Goal: Navigation & Orientation: Find specific page/section

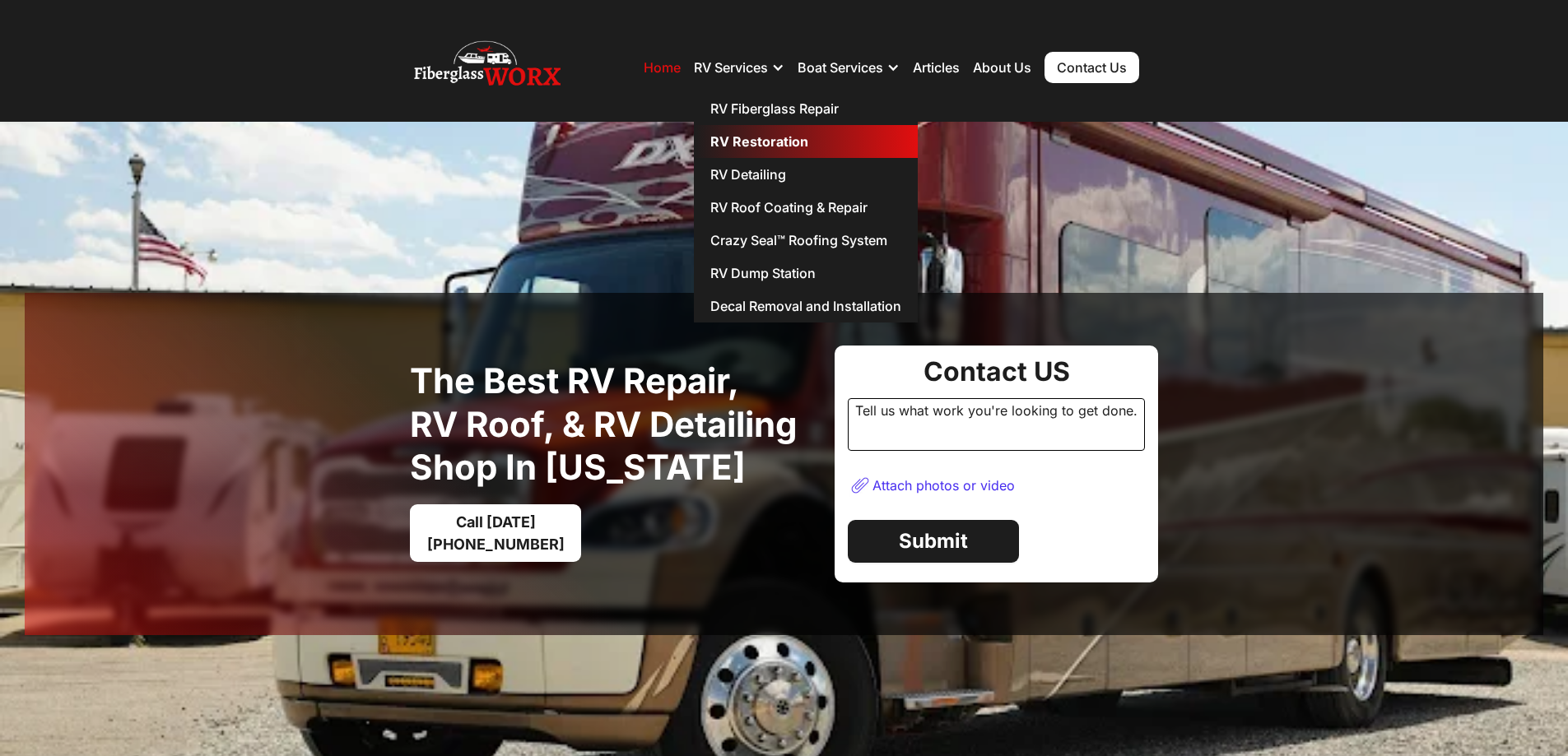
click at [738, 137] on link "RV Restoration" at bounding box center [805, 141] width 224 height 33
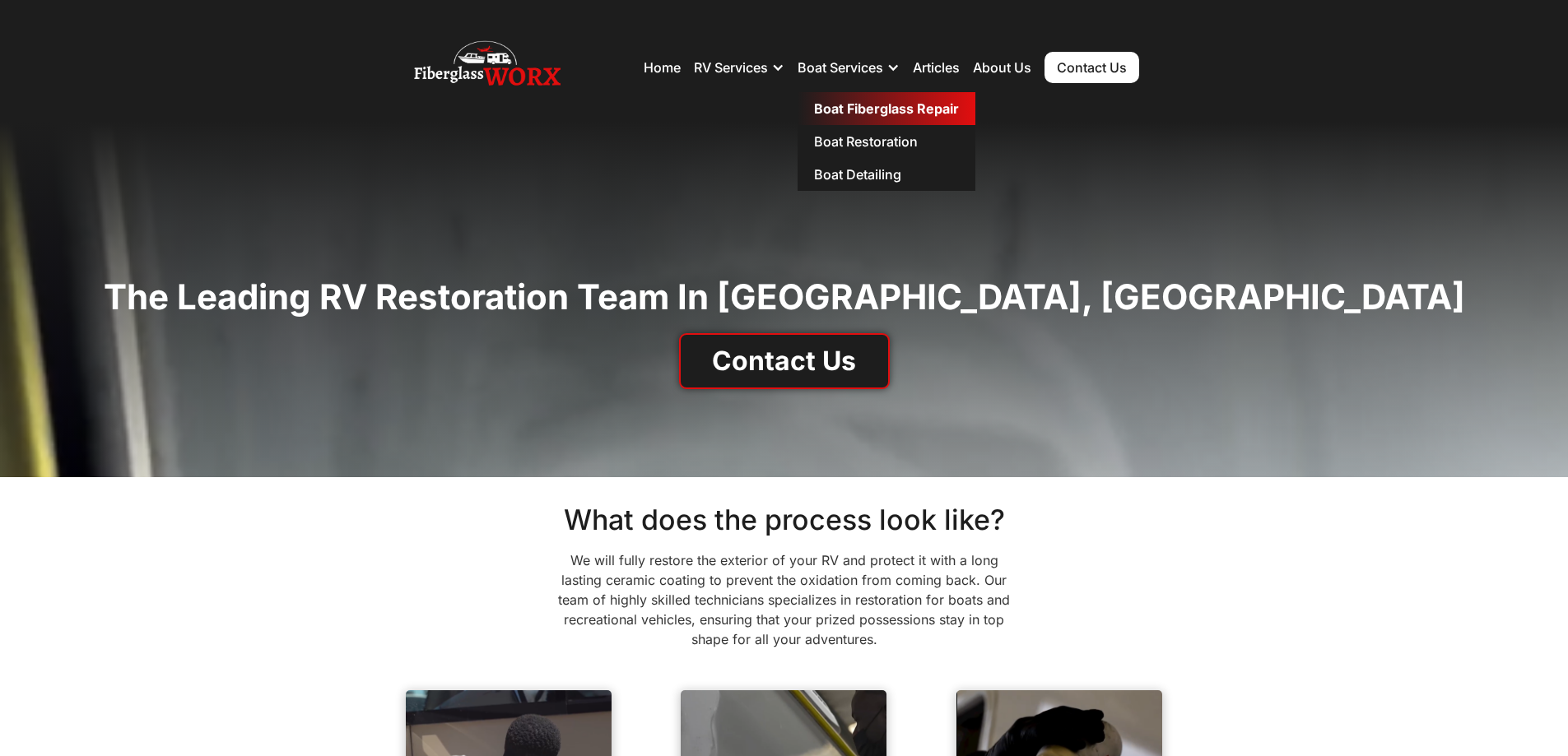
click at [847, 107] on link "Boat Fiberglass Repair" at bounding box center [886, 108] width 177 height 33
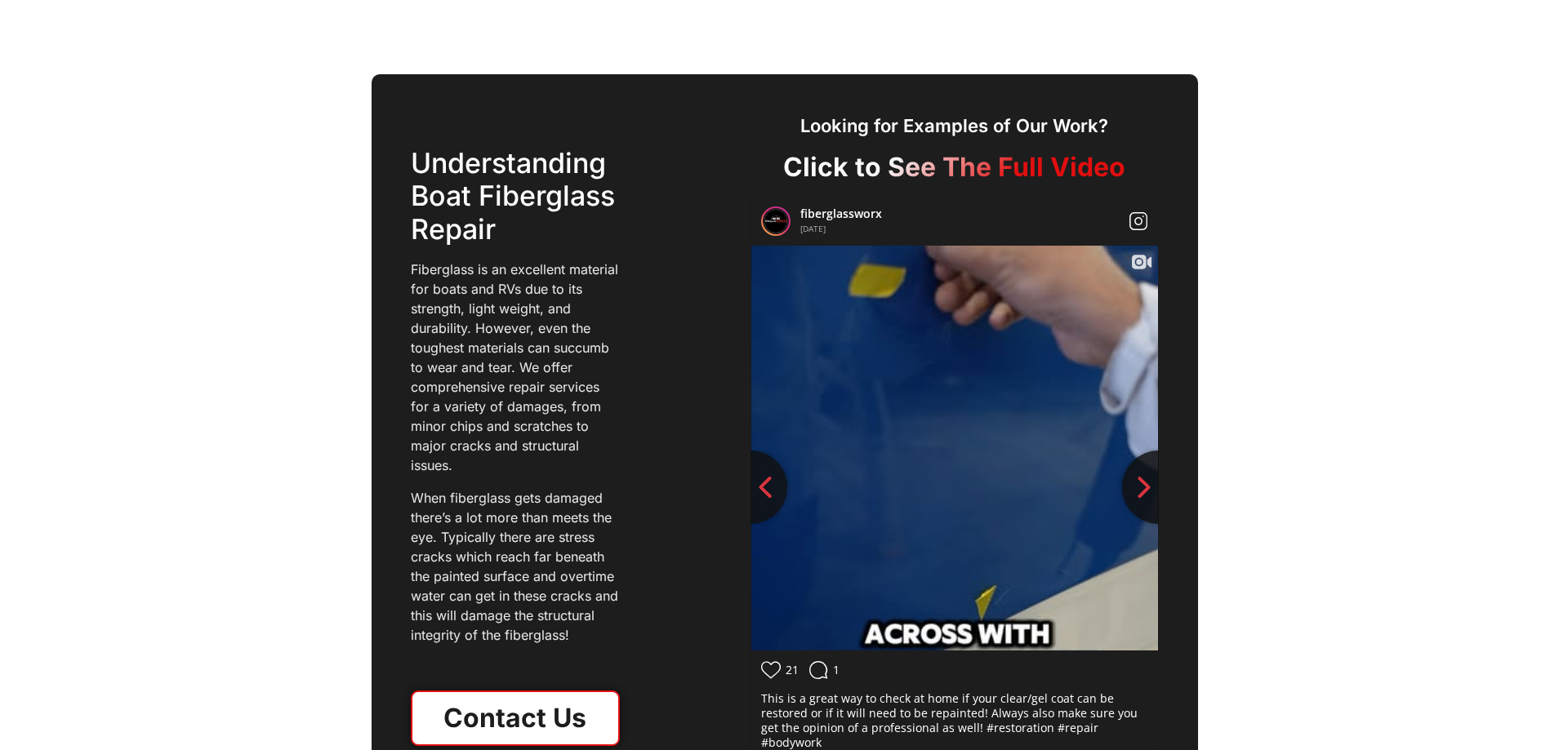
scroll to position [2203, 0]
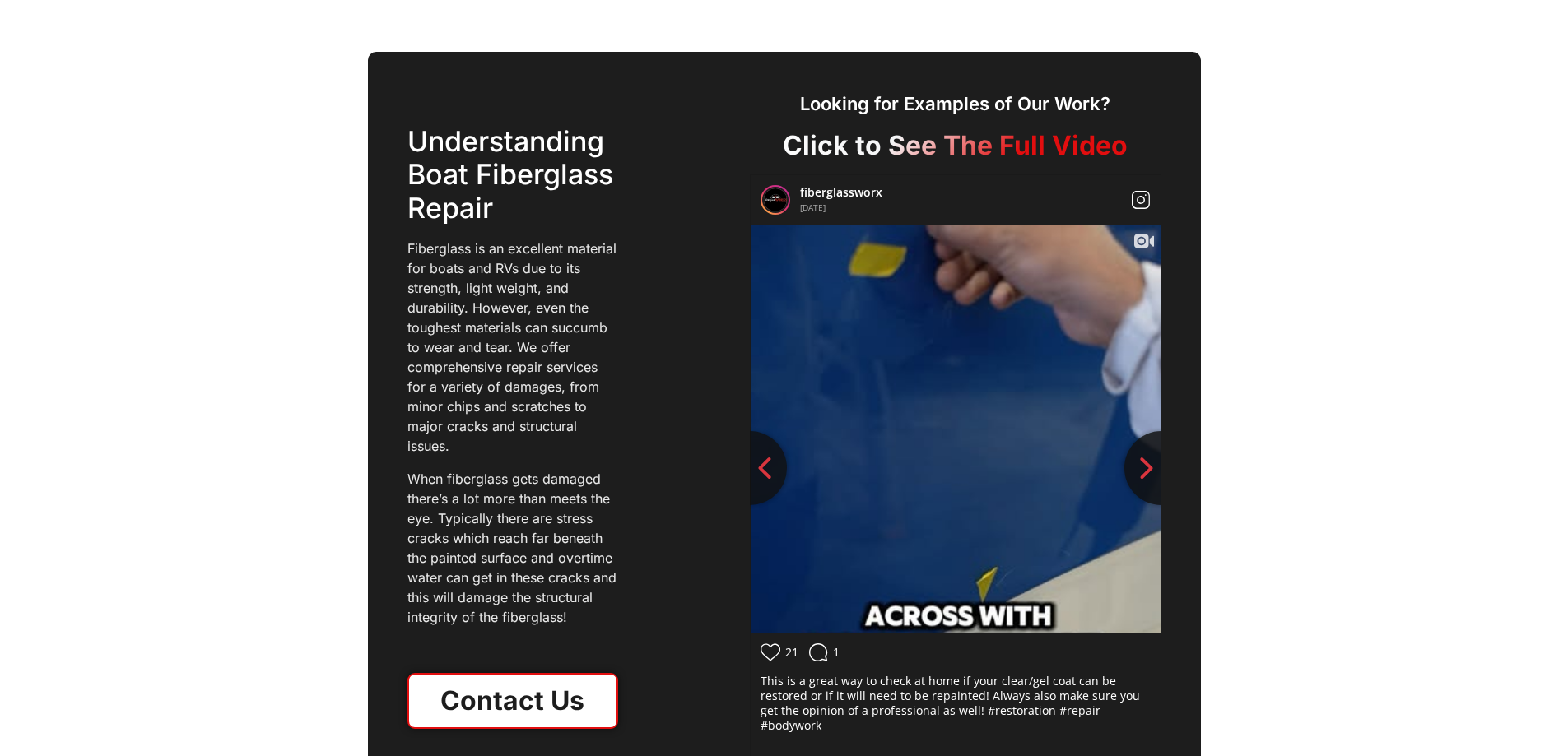
click at [1137, 236] on icon at bounding box center [1142, 241] width 14 height 14
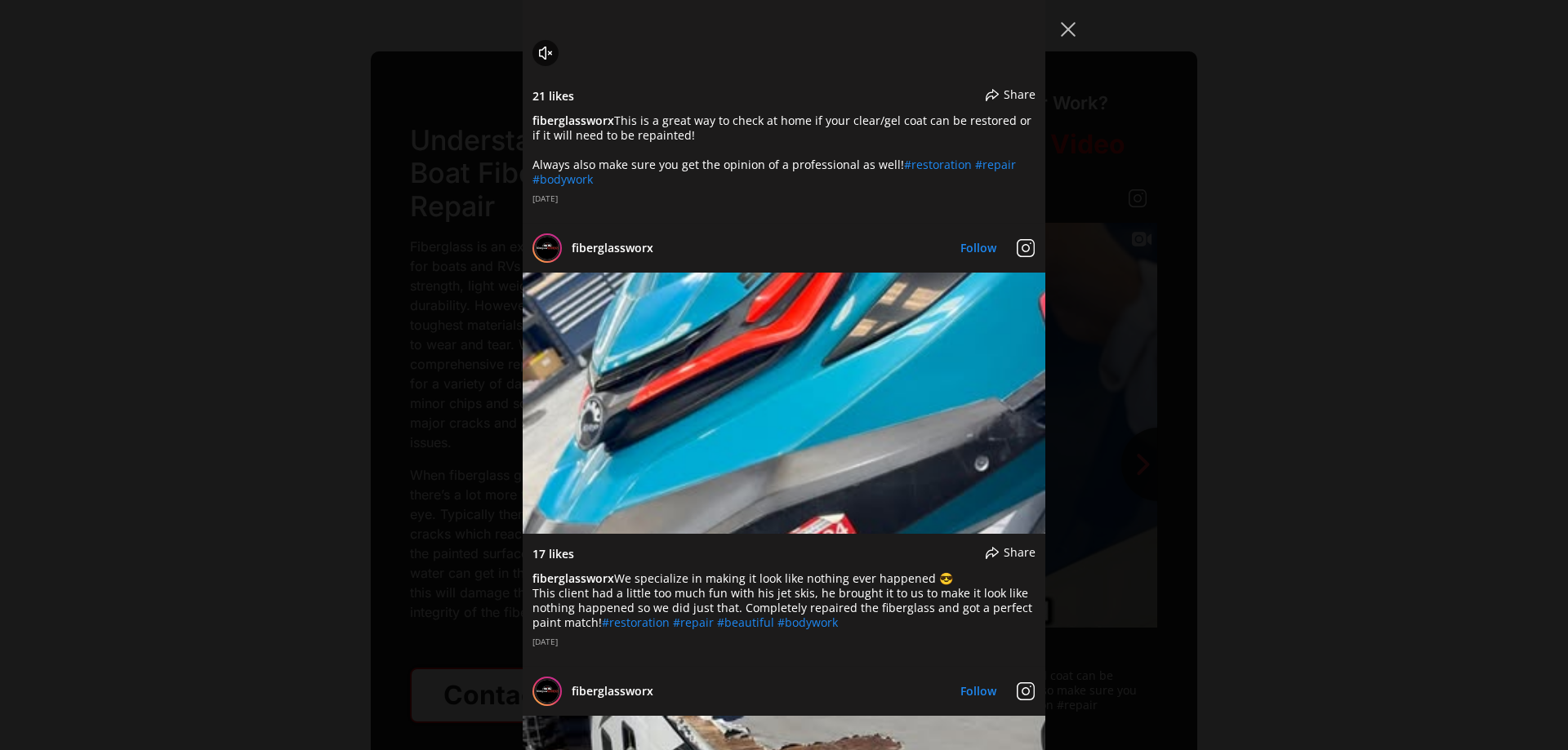
scroll to position [2040, 0]
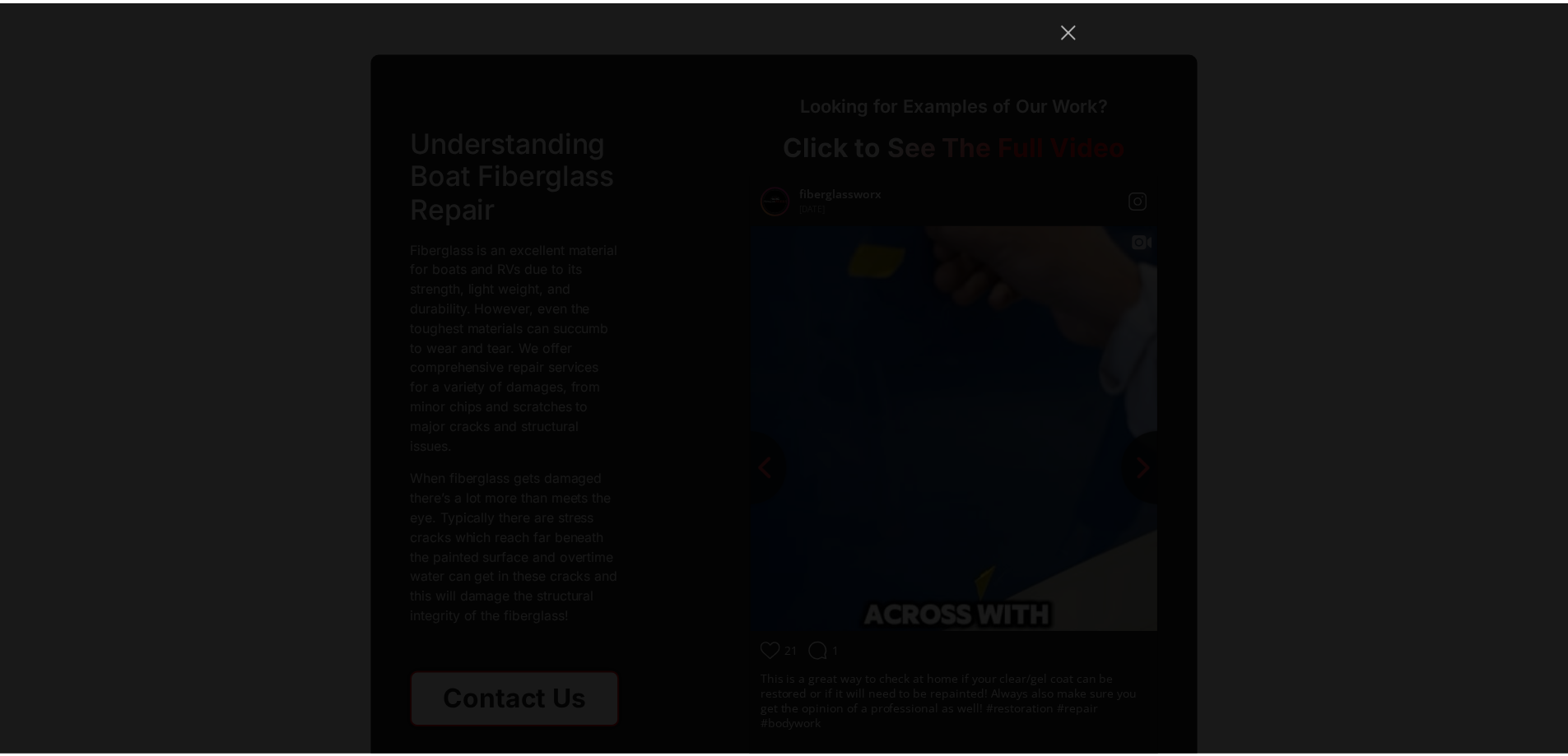
scroll to position [20818, 0]
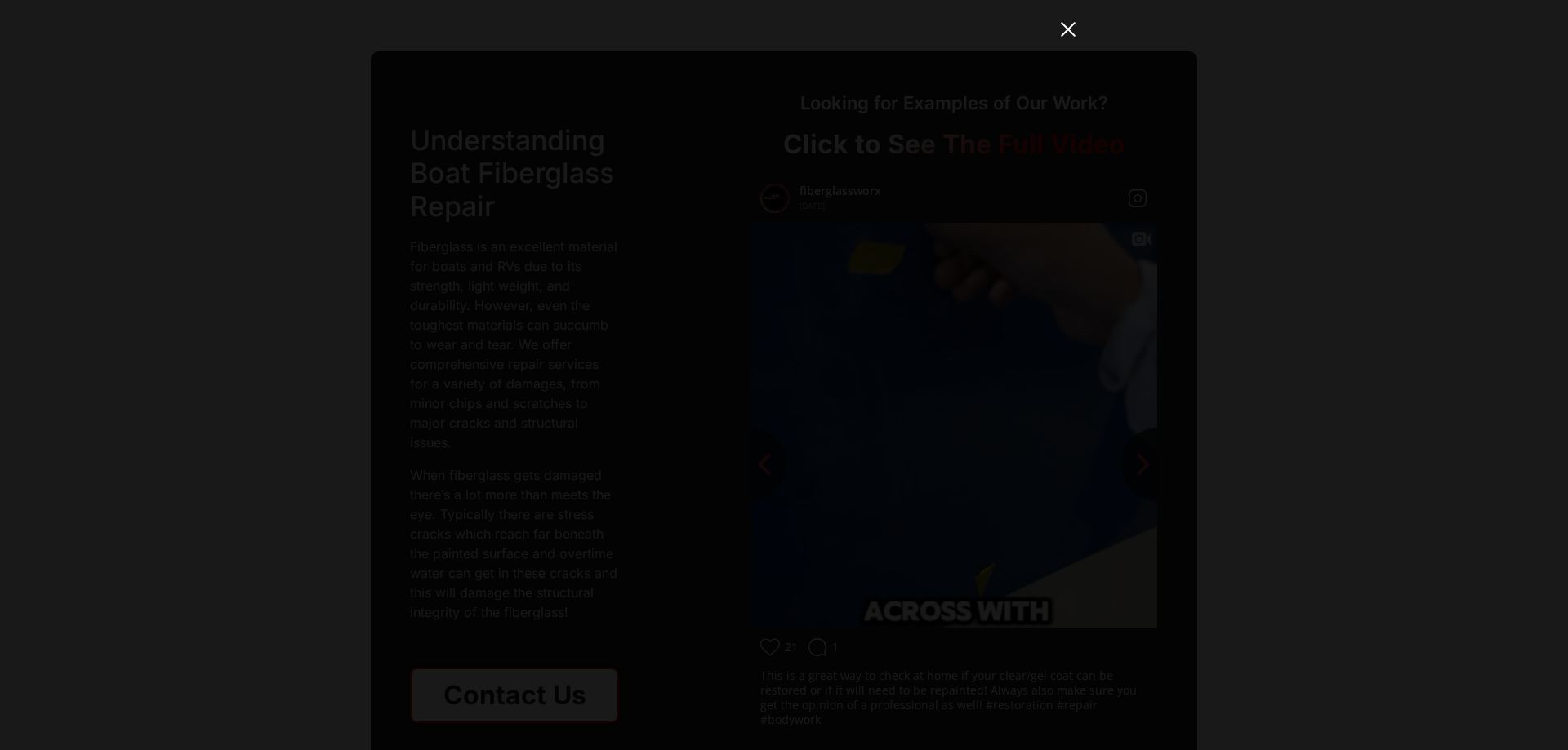
click at [1072, 30] on button "Close Instagram Feed Popup" at bounding box center [1068, 29] width 27 height 27
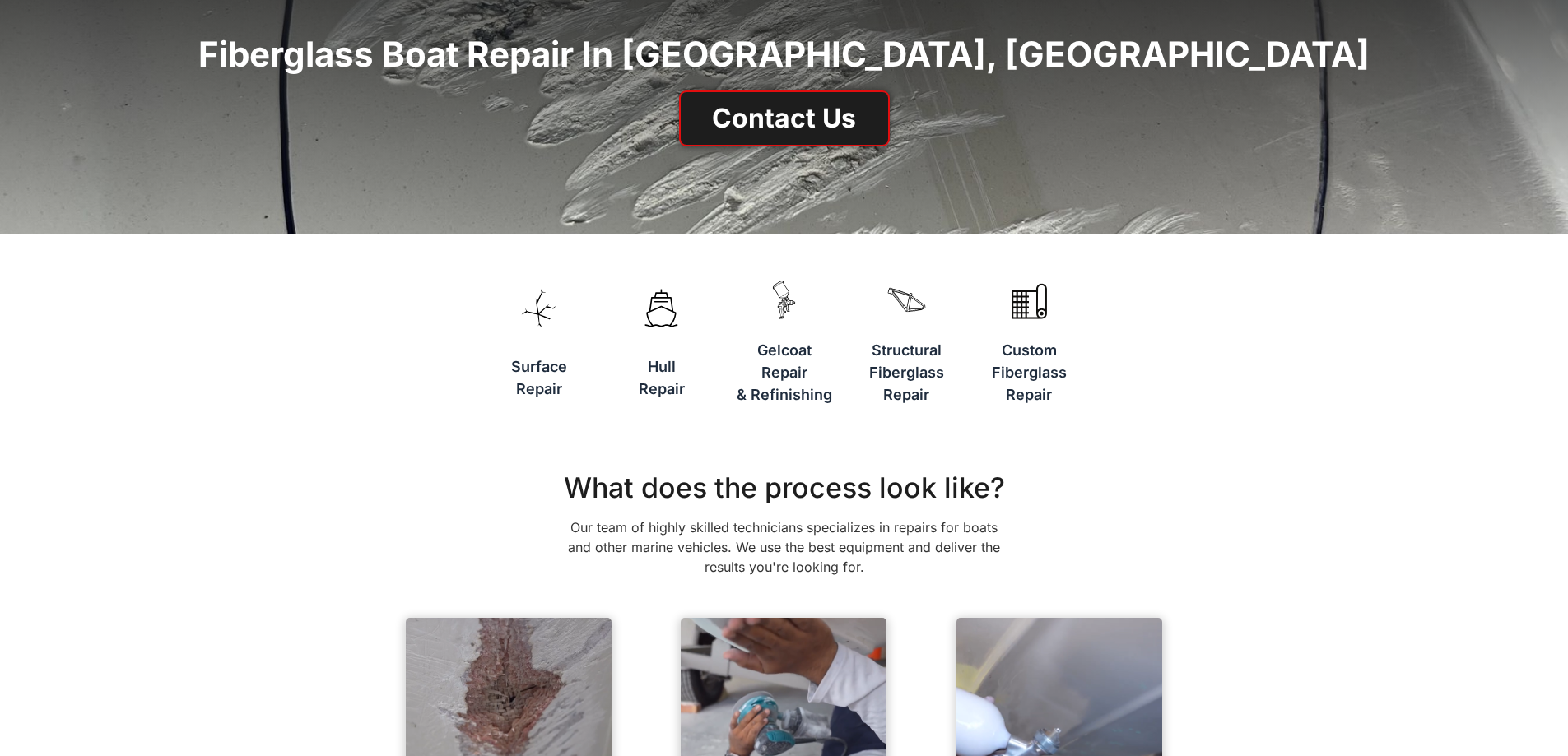
scroll to position [0, 0]
